Goal: Task Accomplishment & Management: Manage account settings

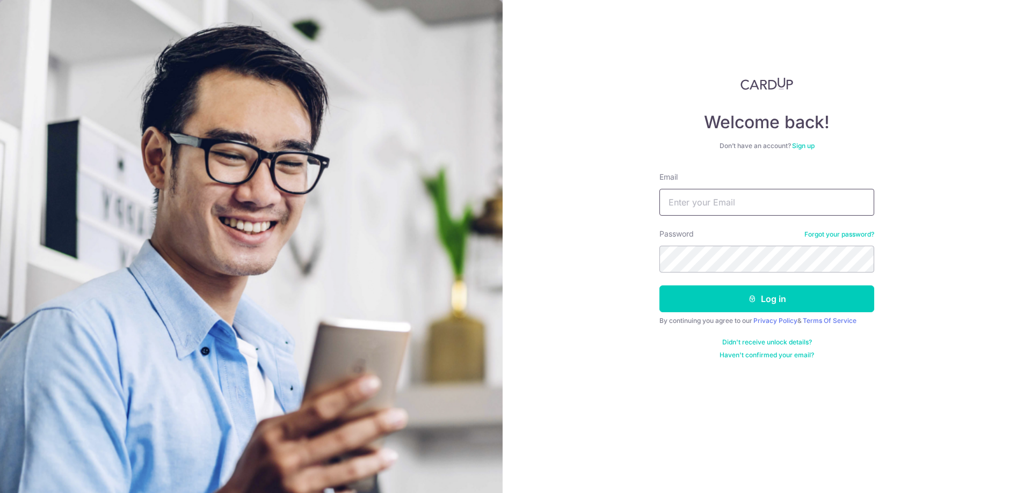
click at [764, 209] on input "Email" at bounding box center [766, 202] width 215 height 27
type input "[EMAIL_ADDRESS][DOMAIN_NAME]"
click at [677, 303] on button "Log in" at bounding box center [766, 299] width 215 height 27
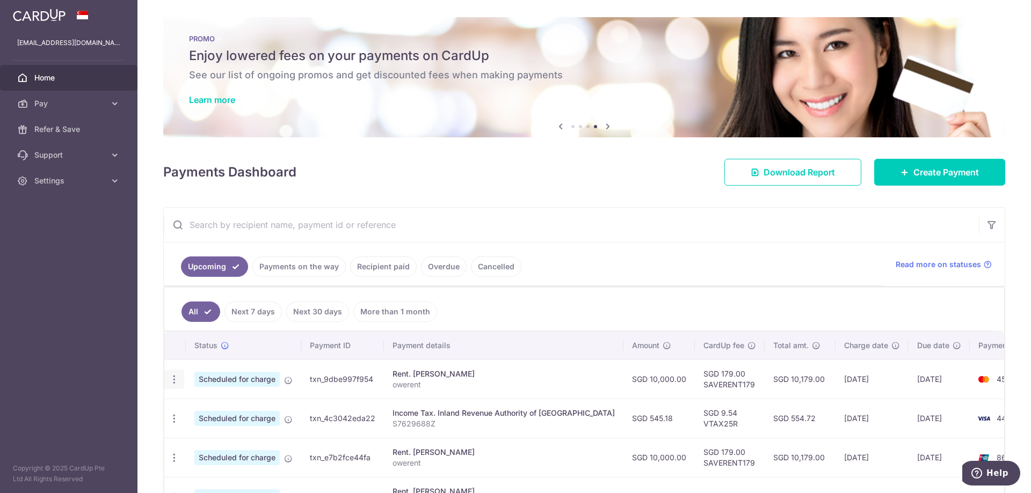
click at [174, 379] on icon "button" at bounding box center [174, 379] width 11 height 11
click at [221, 410] on span "Update payment" at bounding box center [231, 409] width 73 height 13
radio input "true"
type input "10,000.00"
type input "06/09/2025"
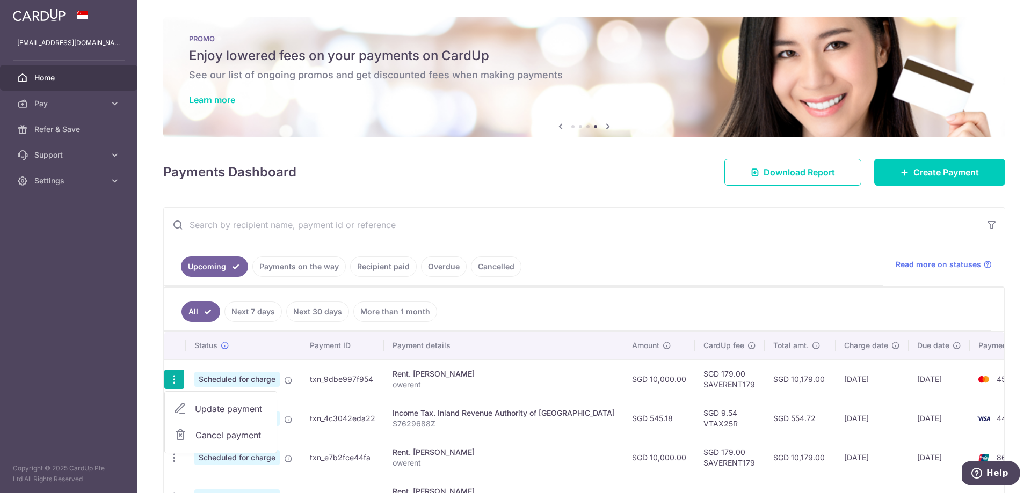
type input "owerent"
type input "SAVERENT179"
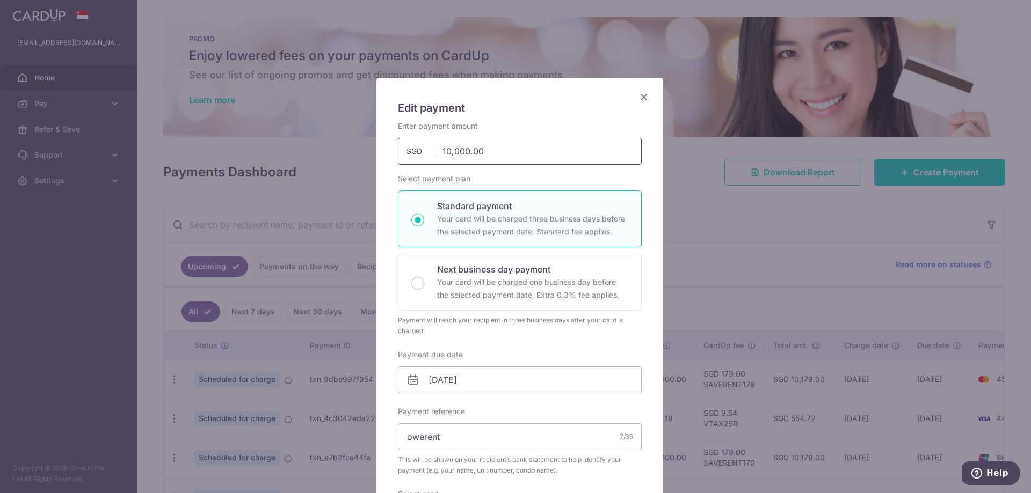
click at [441, 155] on input "10,000.00" at bounding box center [520, 151] width 244 height 27
type input "12,000.00"
click at [417, 290] on div "Next business day payment Your card will be charged one business day before the…" at bounding box center [520, 282] width 244 height 57
radio input "false"
radio input "true"
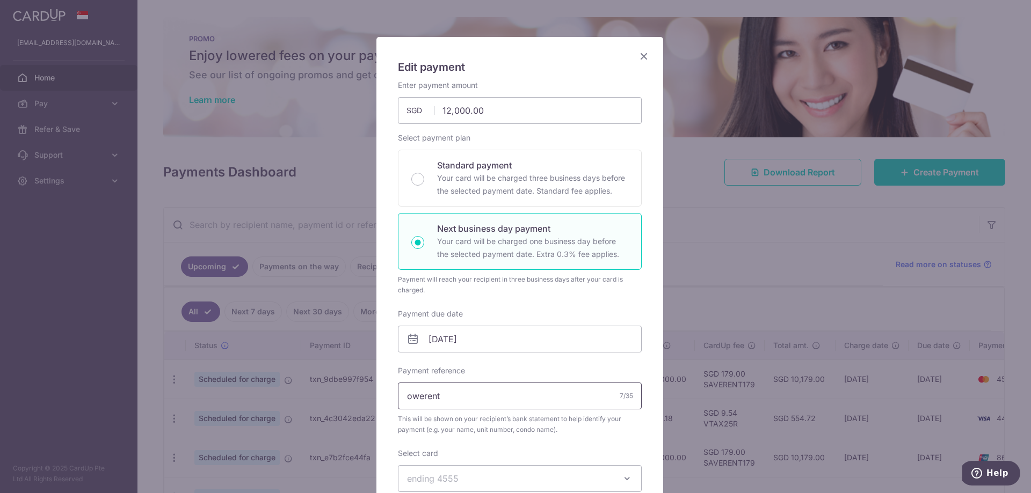
scroll to position [107, 0]
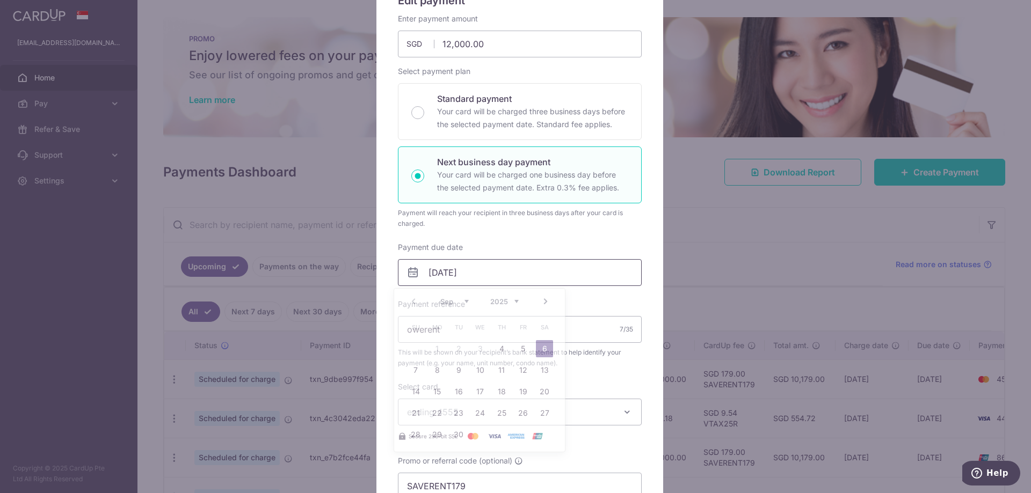
click at [470, 275] on input "06/09/2025" at bounding box center [520, 272] width 244 height 27
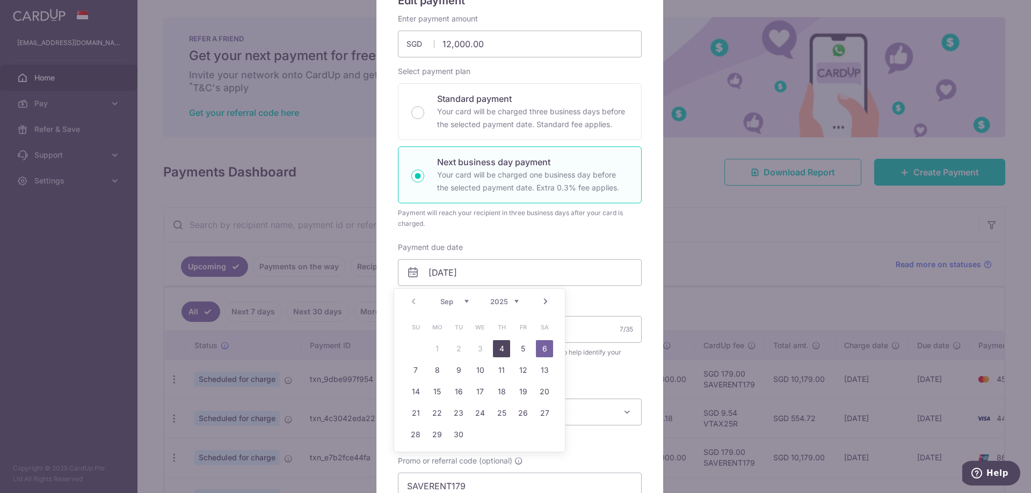
click at [500, 350] on link "4" at bounding box center [501, 348] width 17 height 17
type input "04/09/2025"
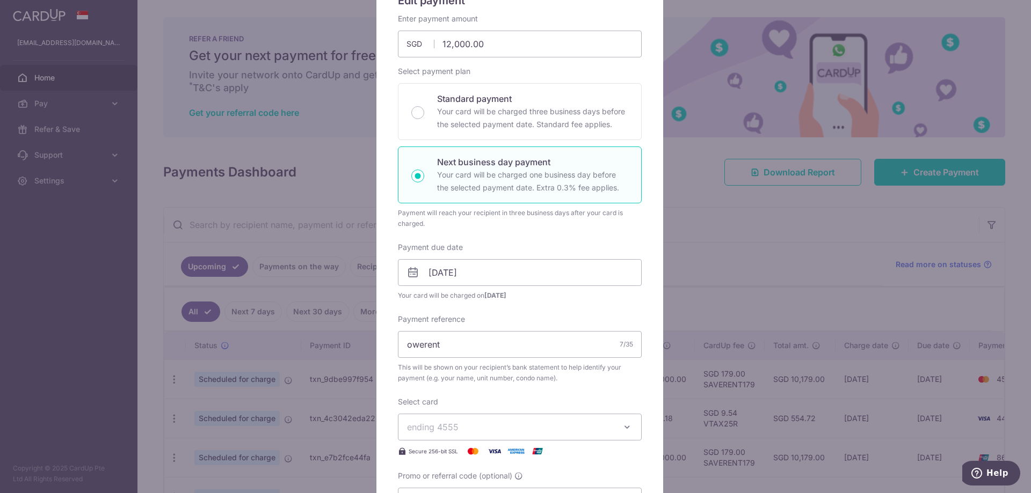
scroll to position [0, 0]
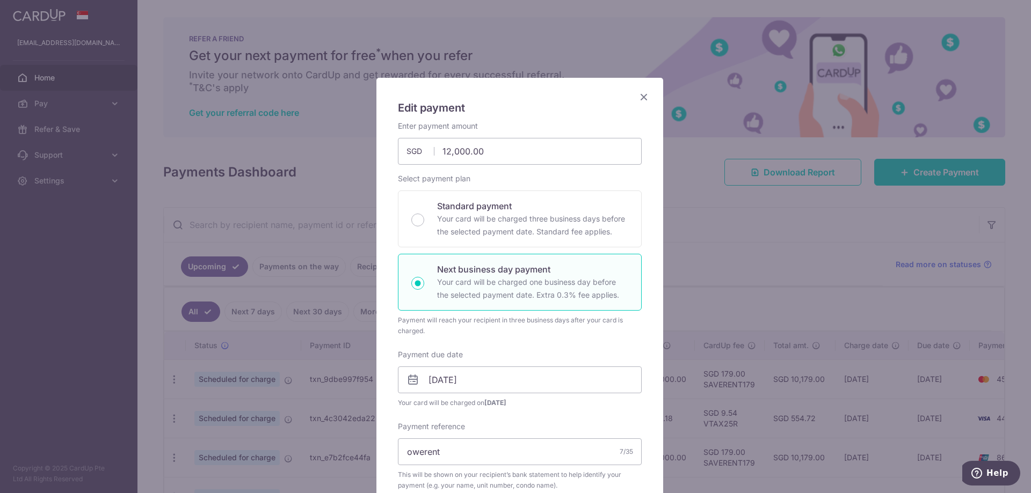
click at [638, 98] on icon "Close" at bounding box center [643, 96] width 13 height 13
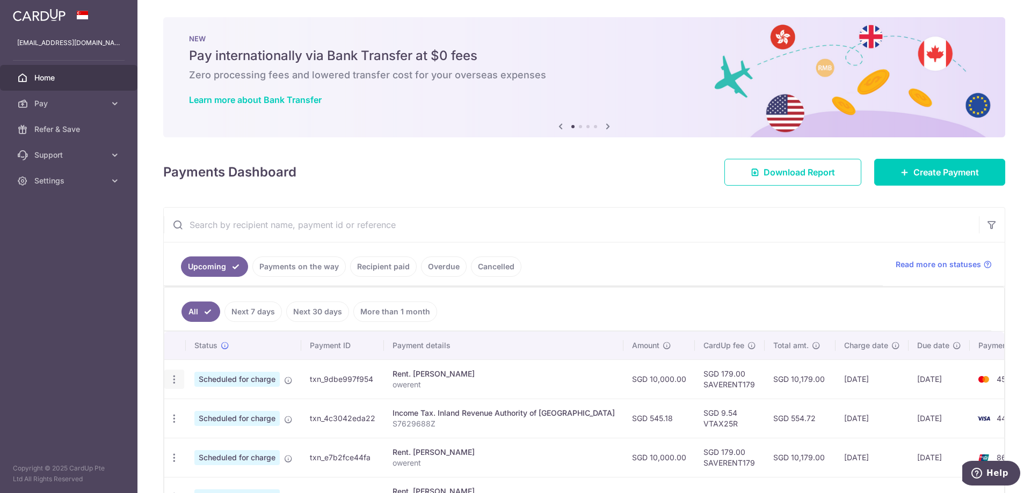
click at [174, 374] on icon "button" at bounding box center [174, 379] width 11 height 11
click at [242, 412] on span "Update payment" at bounding box center [231, 409] width 73 height 13
radio input "true"
type input "10,000.00"
type input "06/09/2025"
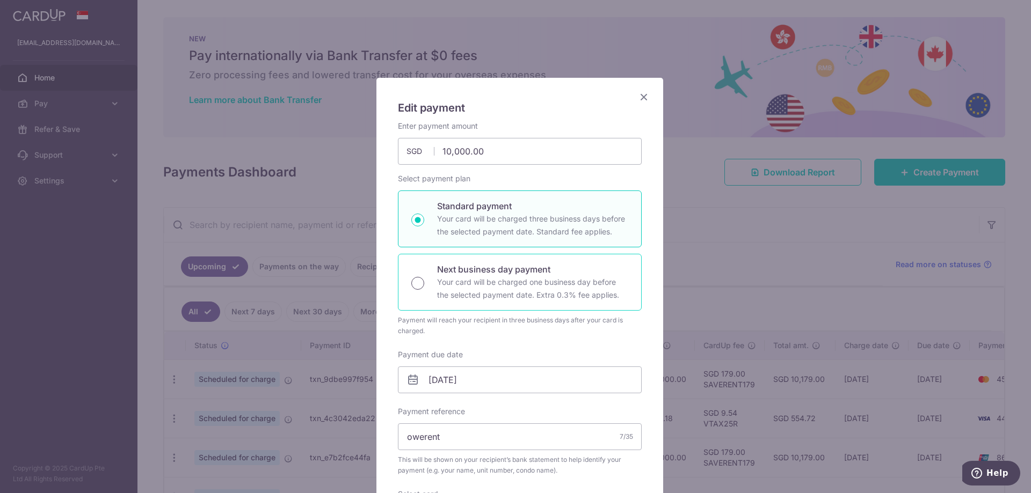
click at [411, 278] on input "Next business day payment Your card will be charged one business day before the…" at bounding box center [417, 283] width 13 height 13
radio input "true"
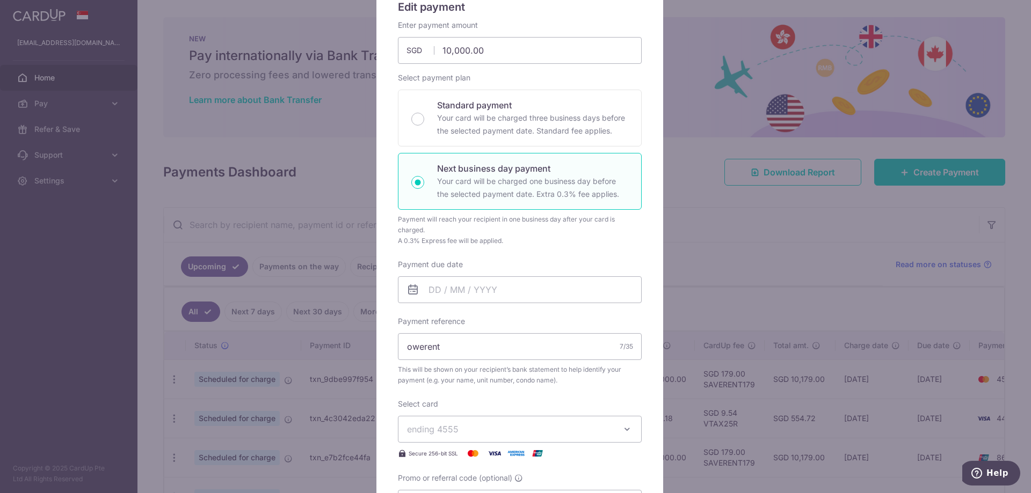
scroll to position [107, 0]
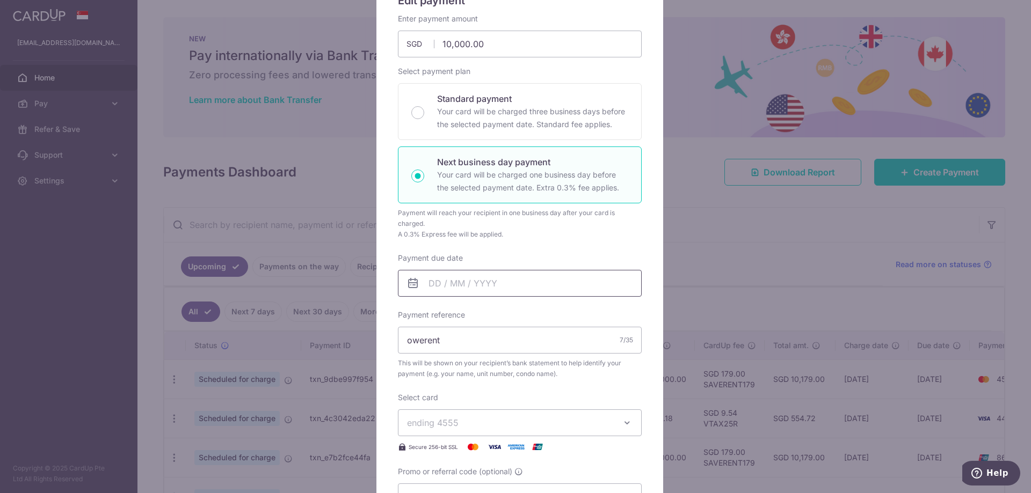
click at [447, 286] on input "Payment due date" at bounding box center [520, 283] width 244 height 27
click at [457, 362] on link "2" at bounding box center [458, 359] width 17 height 17
type input "[DATE]"
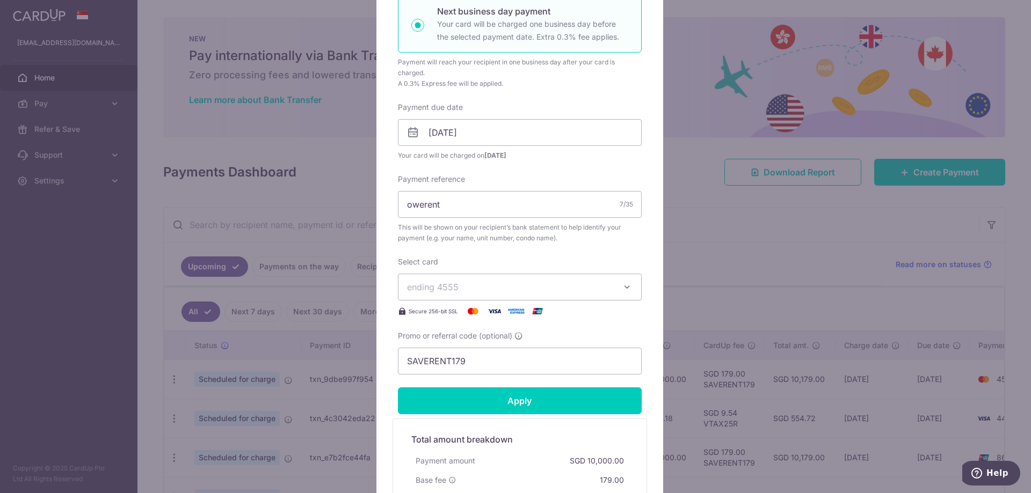
scroll to position [268, 0]
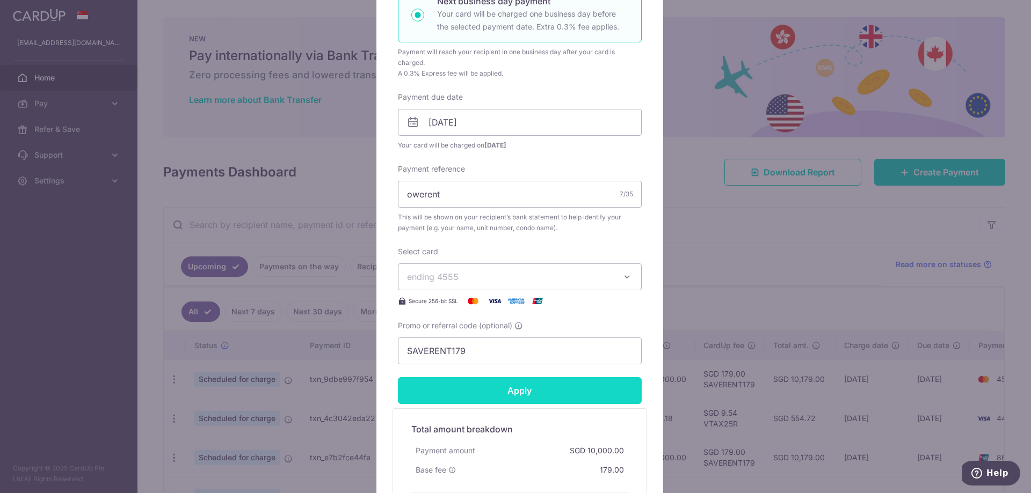
click at [494, 380] on input "Apply" at bounding box center [520, 390] width 244 height 27
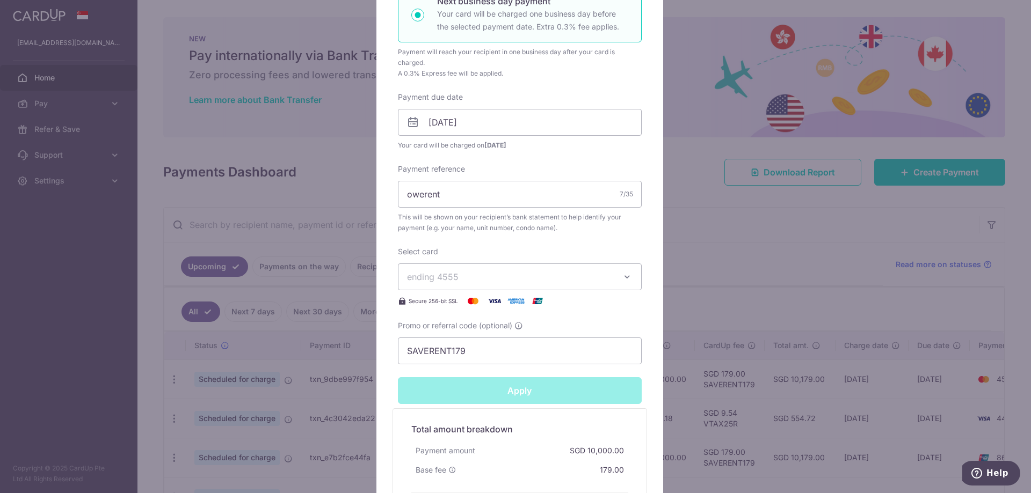
type input "Successfully Applied"
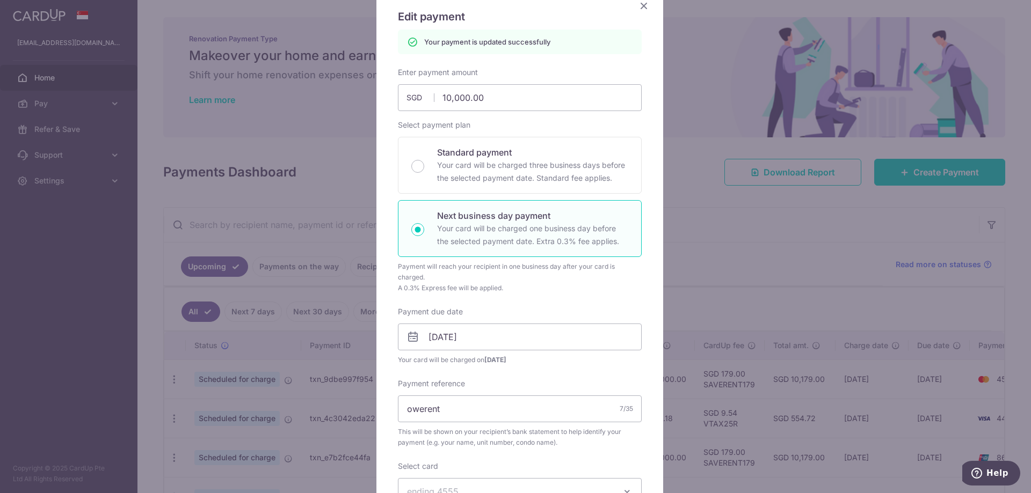
scroll to position [0, 0]
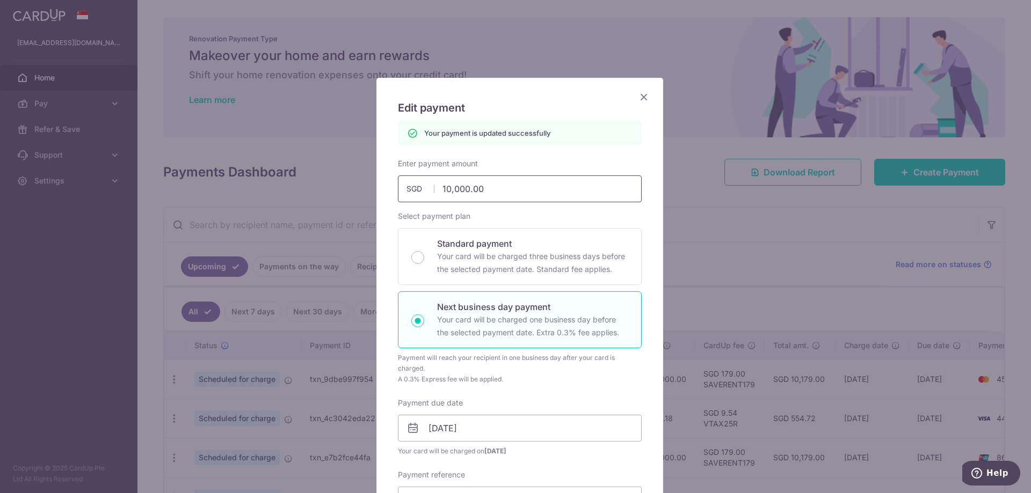
click at [442, 185] on input "10,000.00" at bounding box center [520, 189] width 244 height 27
type input "12000.00"
type input "Apply"
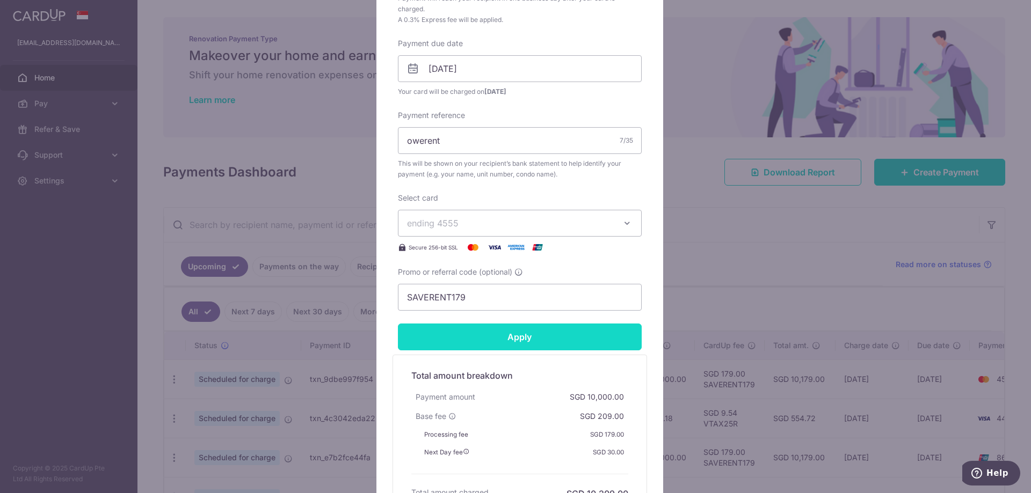
type input "12,000.00"
click at [485, 338] on input "Apply" at bounding box center [520, 337] width 244 height 27
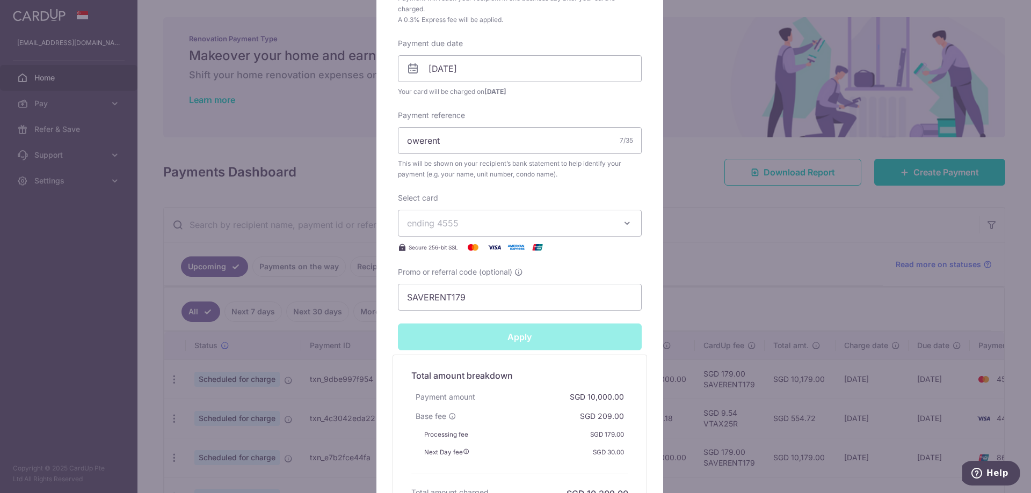
type input "Successfully Applied"
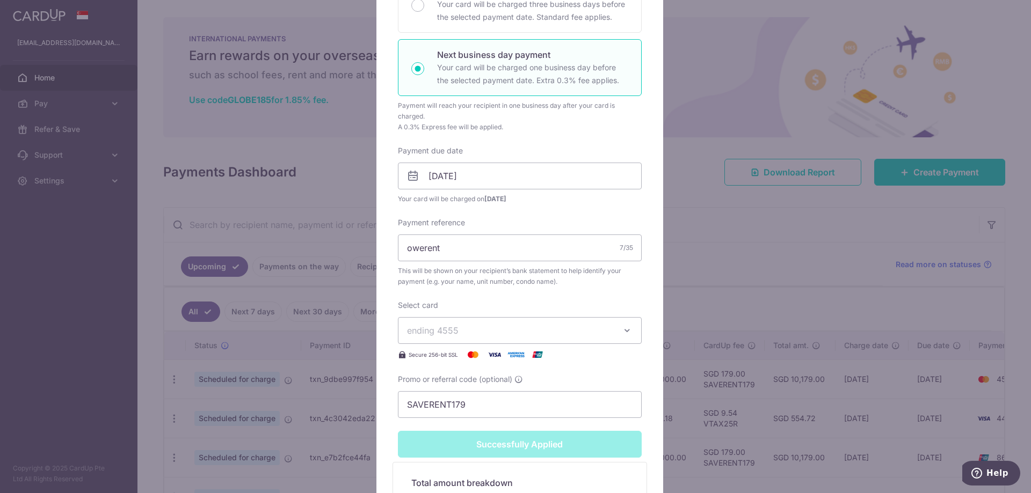
scroll to position [38, 0]
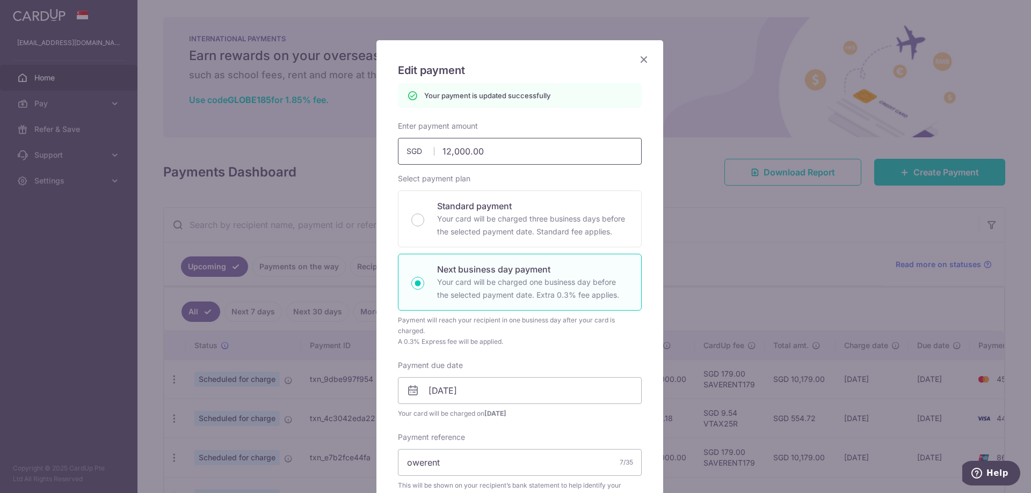
click at [450, 152] on input "12,000.00" at bounding box center [520, 151] width 244 height 27
type input "12500.00"
type input "Apply"
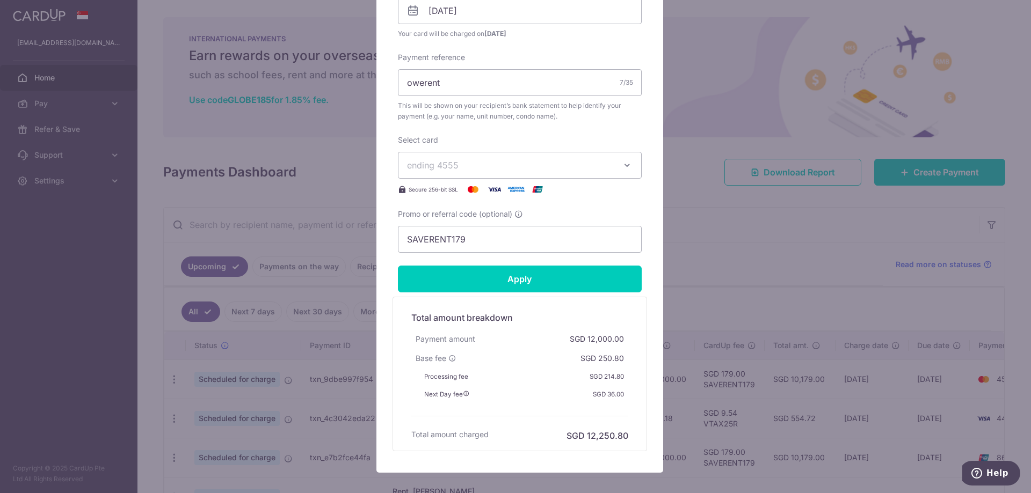
scroll to position [437, 0]
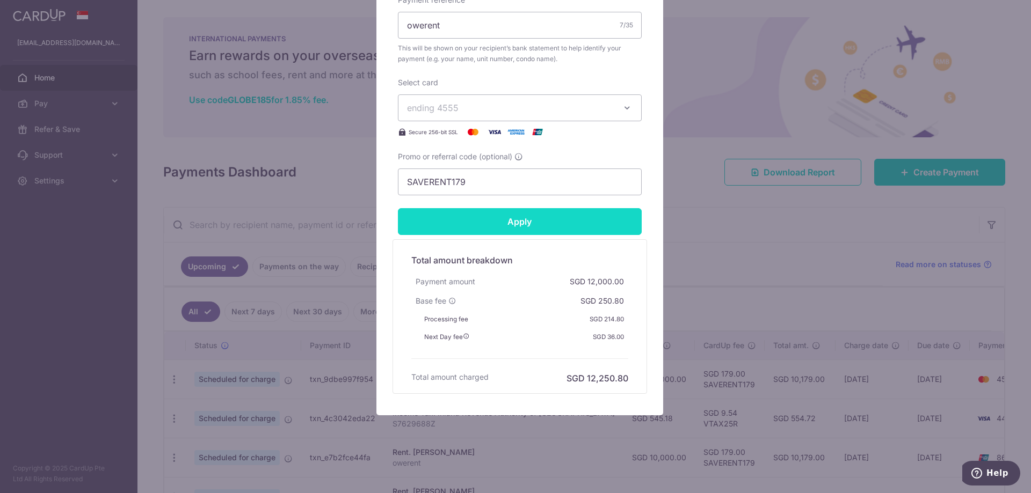
type input "12,500.00"
click at [514, 220] on input "Apply" at bounding box center [520, 221] width 244 height 27
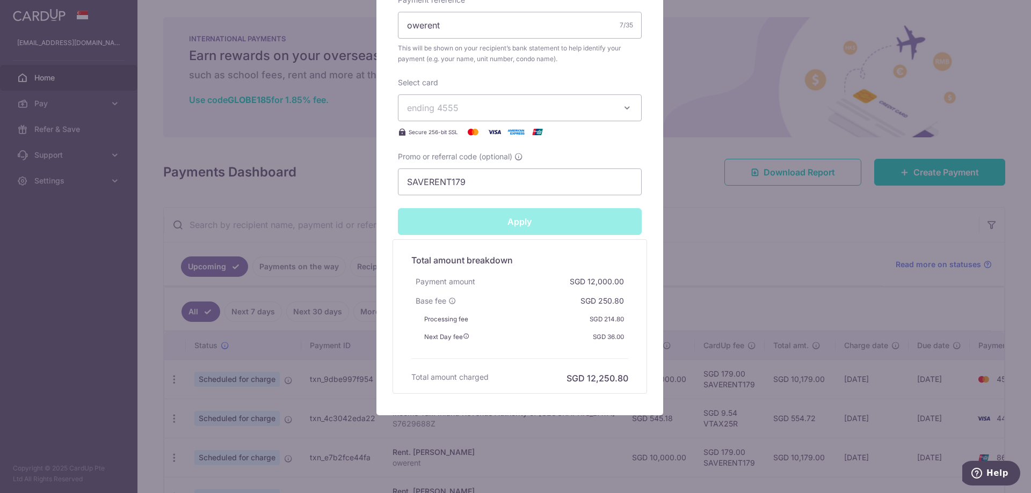
type input "Successfully Applied"
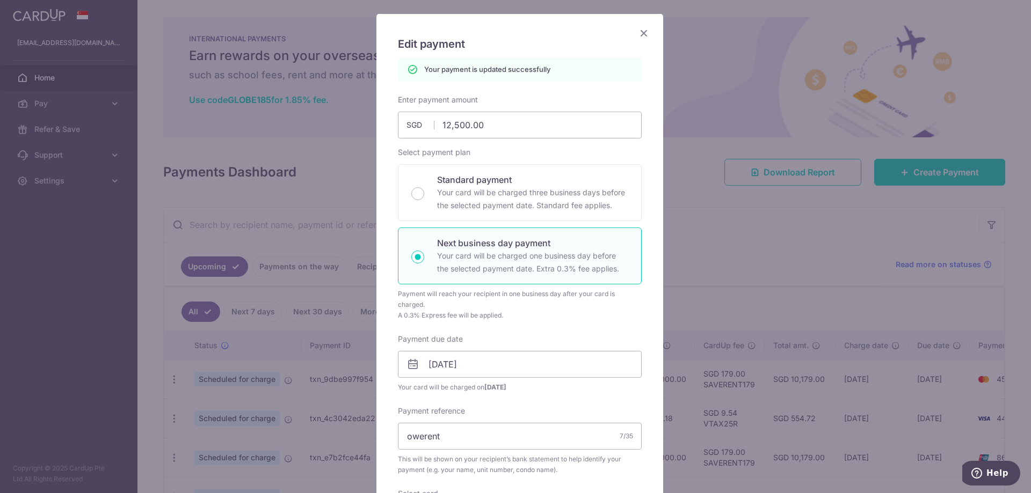
scroll to position [0, 0]
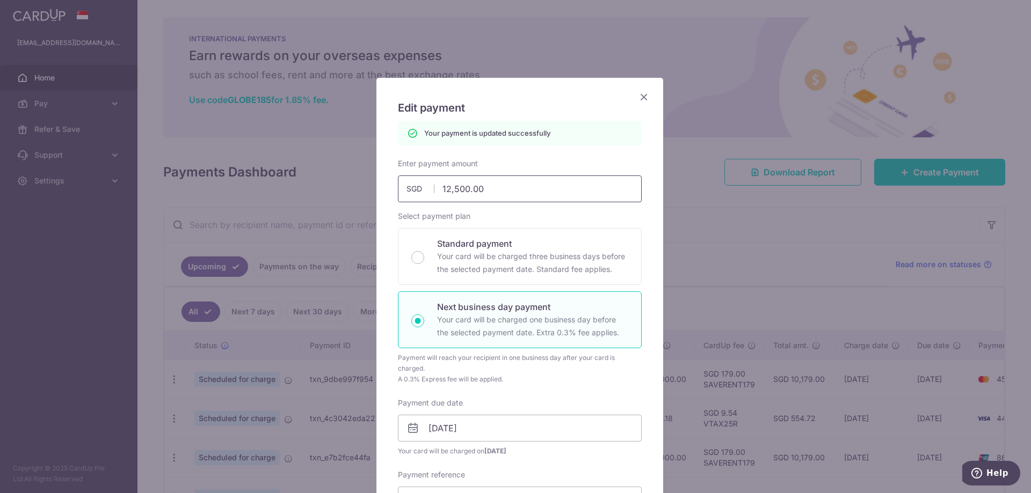
drag, startPoint x: 451, startPoint y: 185, endPoint x: 457, endPoint y: 194, distance: 11.2
click at [451, 185] on input "12,500.00" at bounding box center [520, 189] width 244 height 27
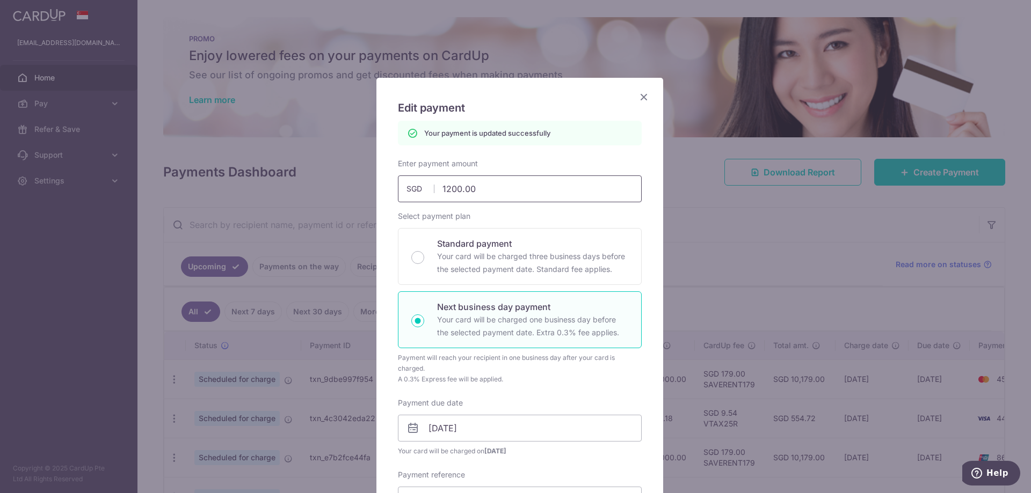
type input "12000.00"
type input "Apply"
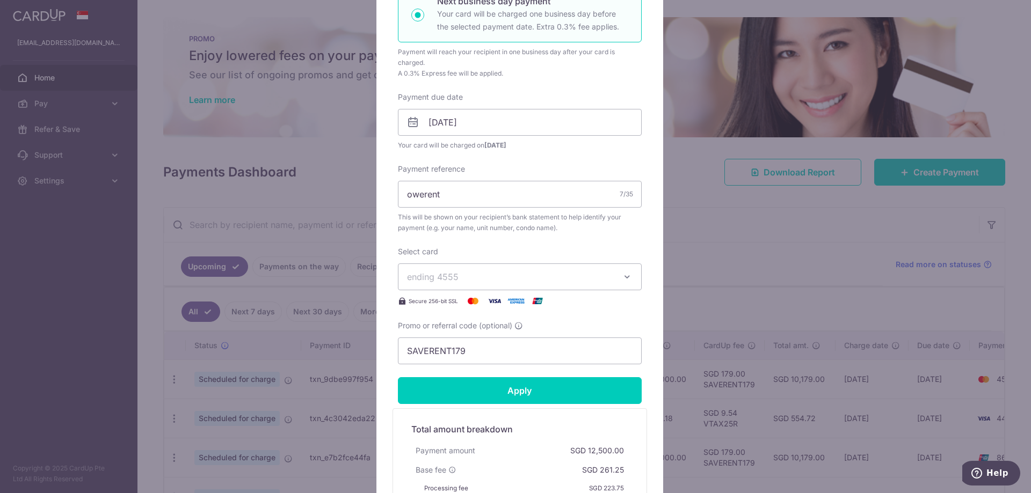
scroll to position [437, 0]
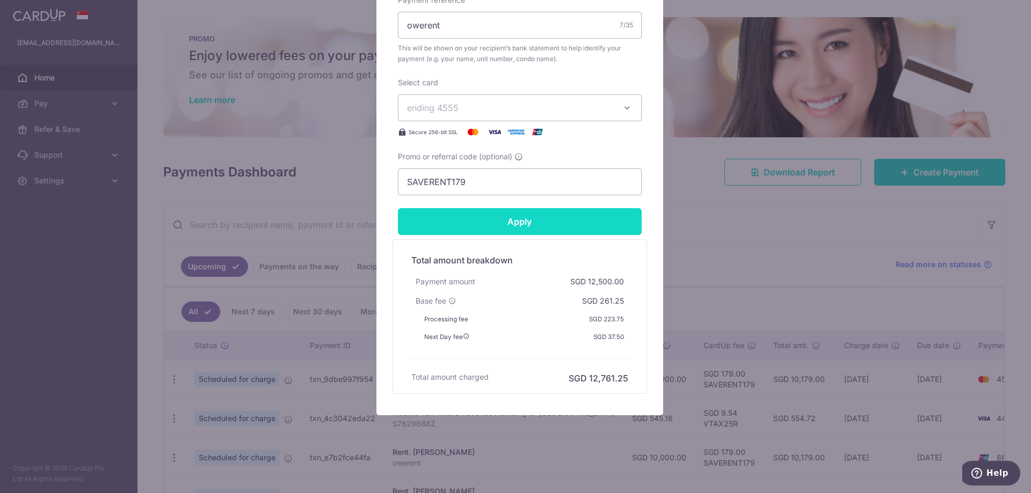
type input "12,000.00"
click at [504, 231] on input "Apply" at bounding box center [520, 221] width 244 height 27
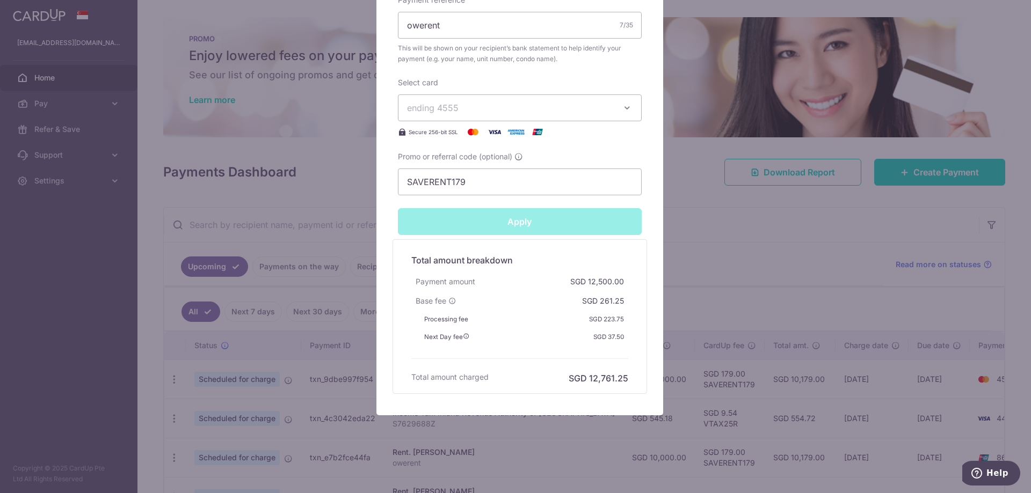
type input "Successfully Applied"
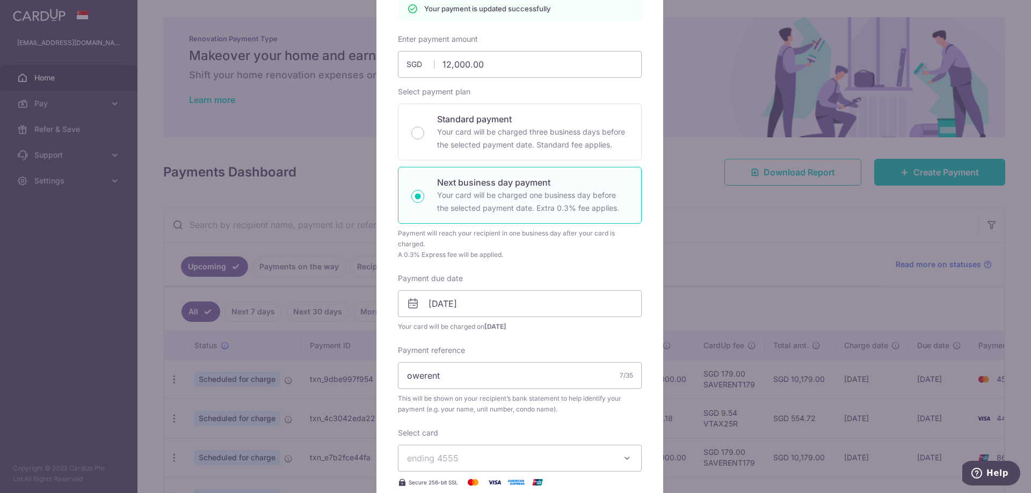
scroll to position [46, 0]
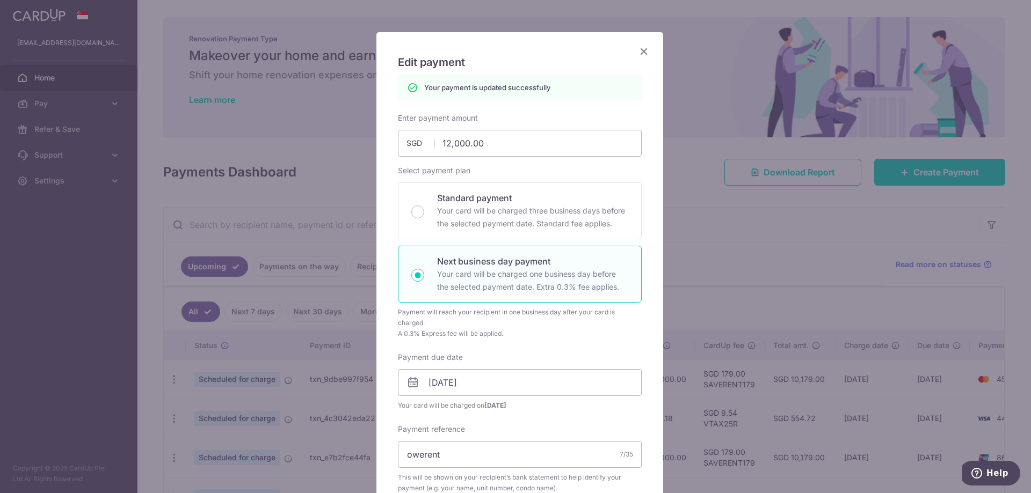
click at [638, 48] on icon "Close" at bounding box center [643, 51] width 13 height 13
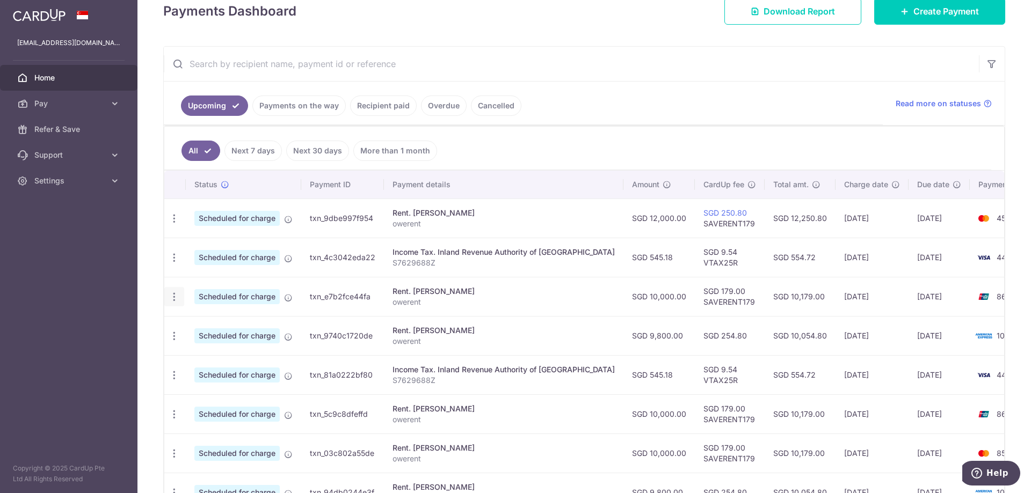
click at [174, 298] on icon "button" at bounding box center [174, 296] width 11 height 11
click at [237, 329] on span "Update payment" at bounding box center [231, 326] width 73 height 13
radio input "true"
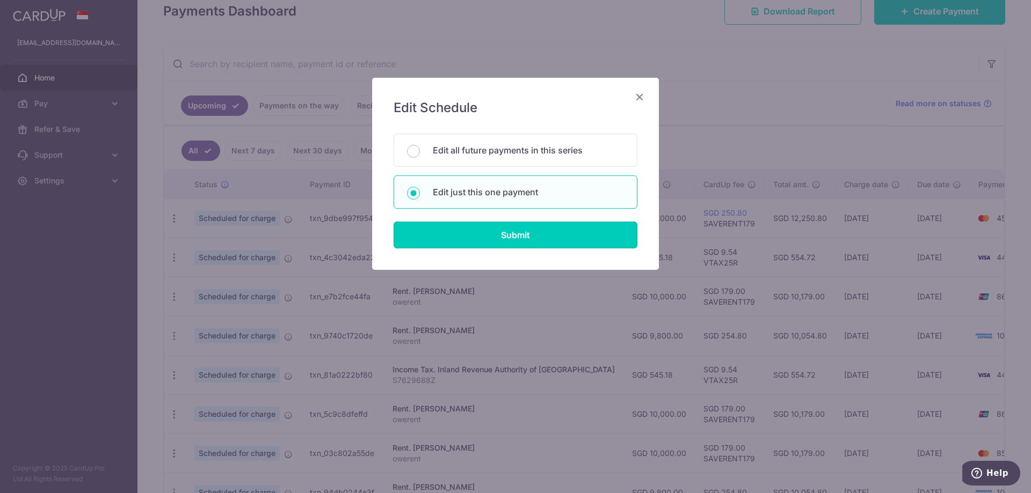
drag, startPoint x: 493, startPoint y: 244, endPoint x: 538, endPoint y: 267, distance: 50.9
click at [493, 244] on input "Submit" at bounding box center [515, 235] width 244 height 27
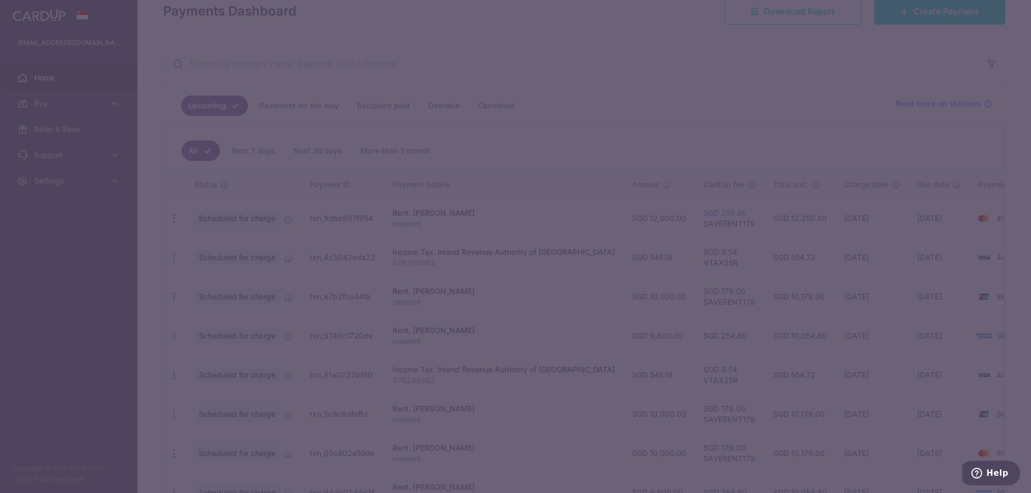
type input "SAVERENT179"
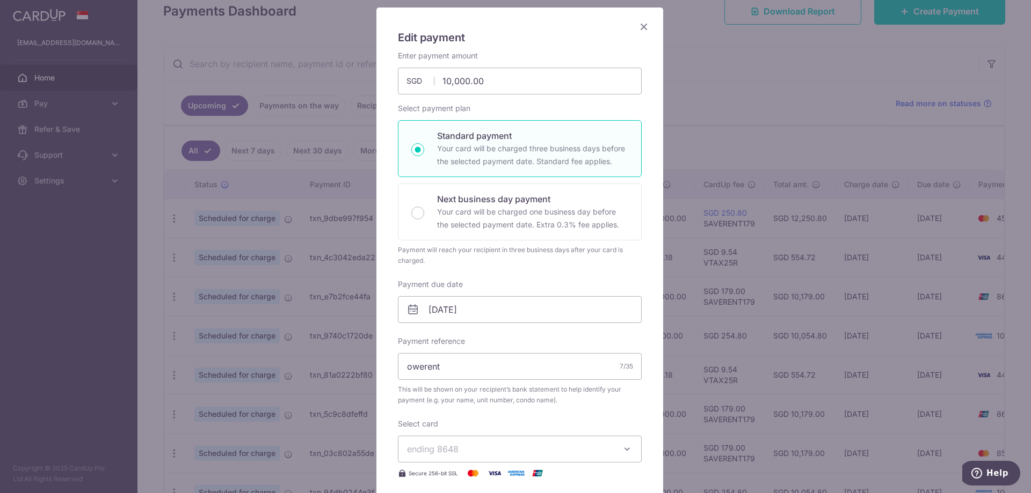
scroll to position [161, 0]
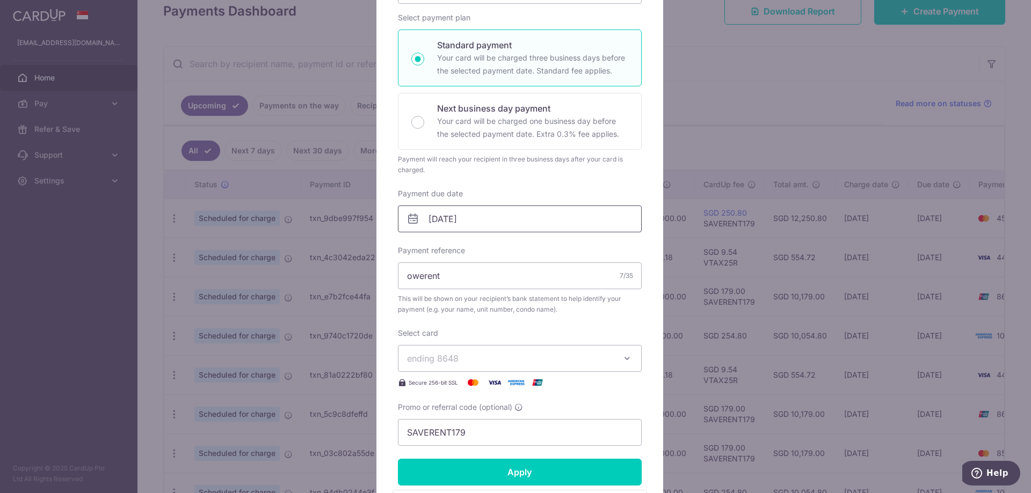
click at [449, 222] on input "[DATE]" at bounding box center [520, 219] width 244 height 27
click at [516, 292] on link "5" at bounding box center [522, 295] width 17 height 17
type input "[DATE]"
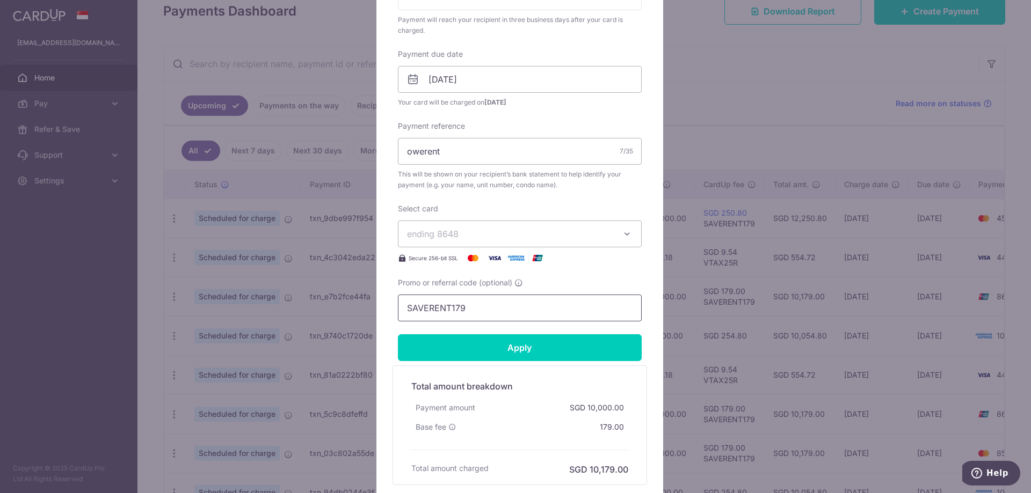
scroll to position [392, 0]
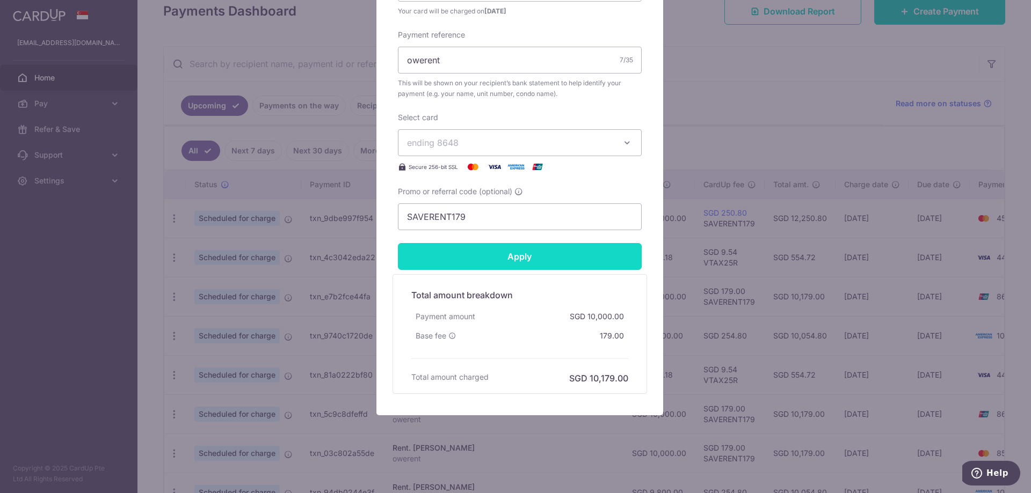
click at [499, 260] on input "Apply" at bounding box center [520, 256] width 244 height 27
type input "Successfully Applied"
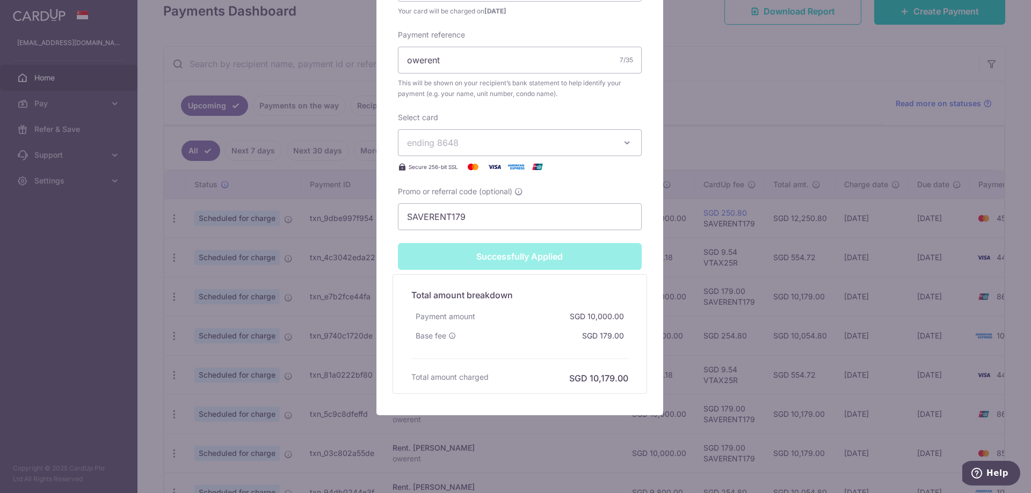
scroll to position [54, 0]
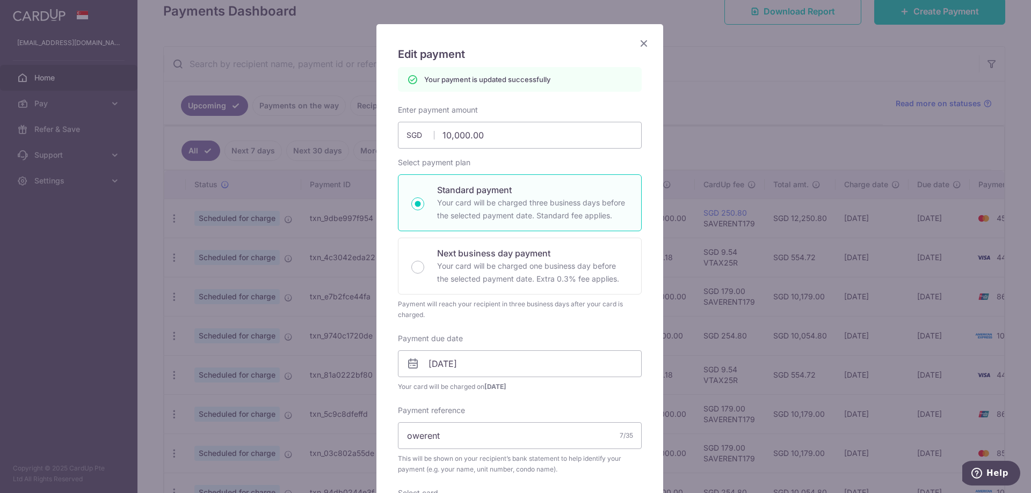
click at [639, 41] on icon "Close" at bounding box center [643, 43] width 13 height 13
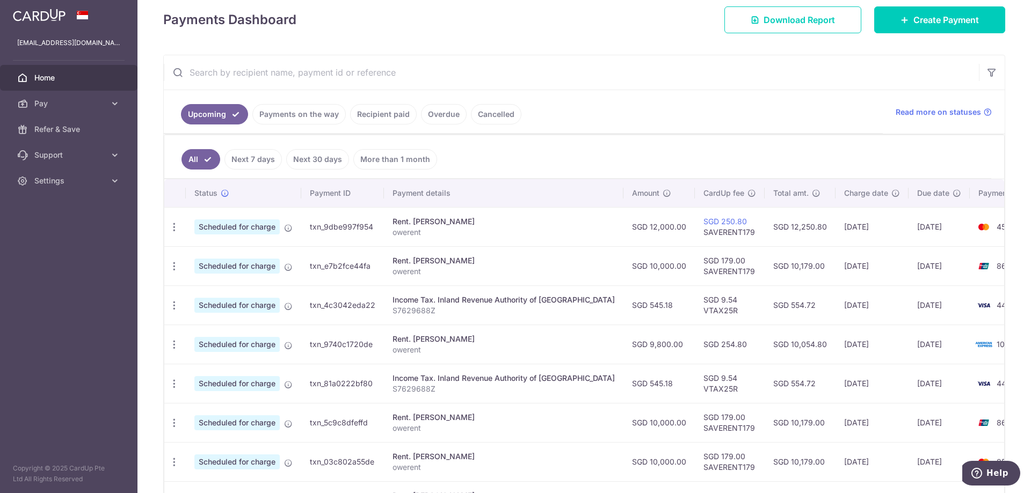
scroll to position [215, 0]
